Goal: Check status: Check status

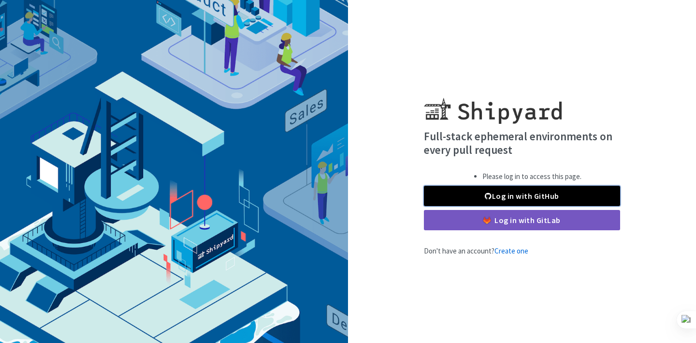
click at [499, 193] on link "Log in with GitHub" at bounding box center [522, 196] width 196 height 20
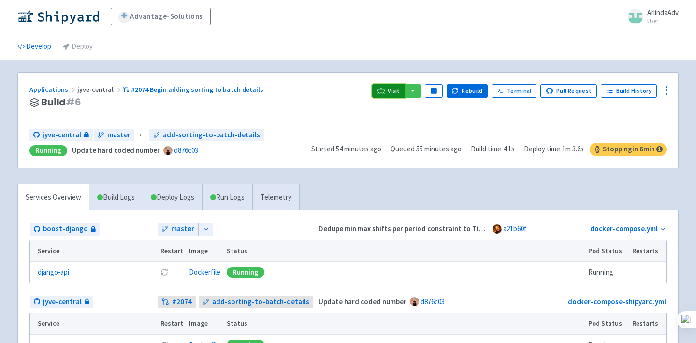
click at [389, 86] on link "Visit" at bounding box center [388, 91] width 33 height 14
